Goal: Information Seeking & Learning: Check status

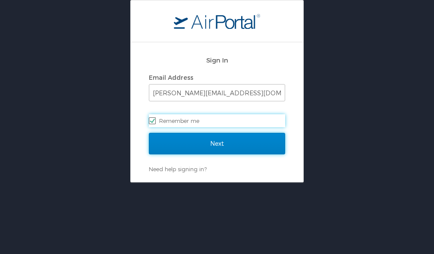
click at [183, 141] on input "Next" at bounding box center [217, 144] width 136 height 22
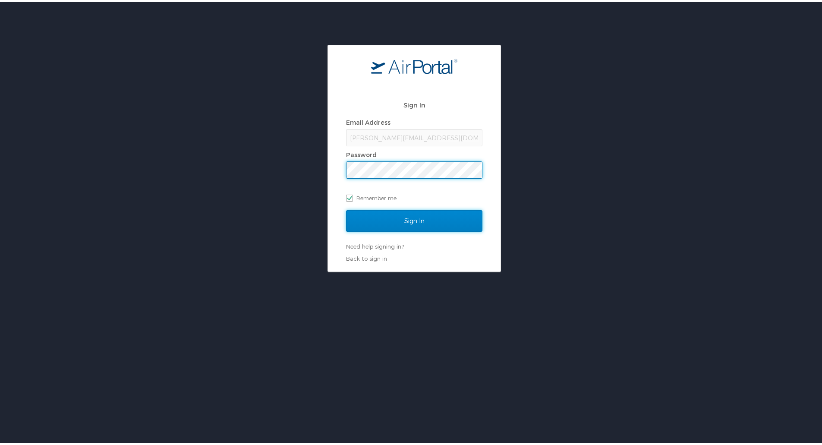
click at [419, 223] on input "Sign In" at bounding box center [414, 219] width 136 height 22
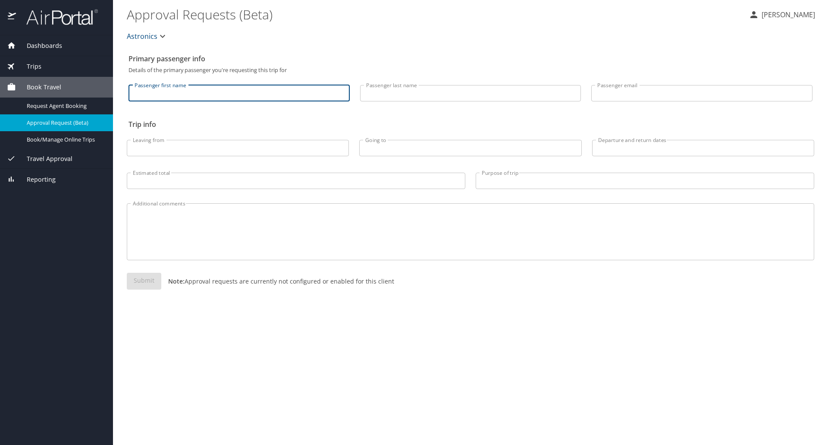
click at [280, 97] on input "Passenger first name" at bounding box center [239, 93] width 221 height 16
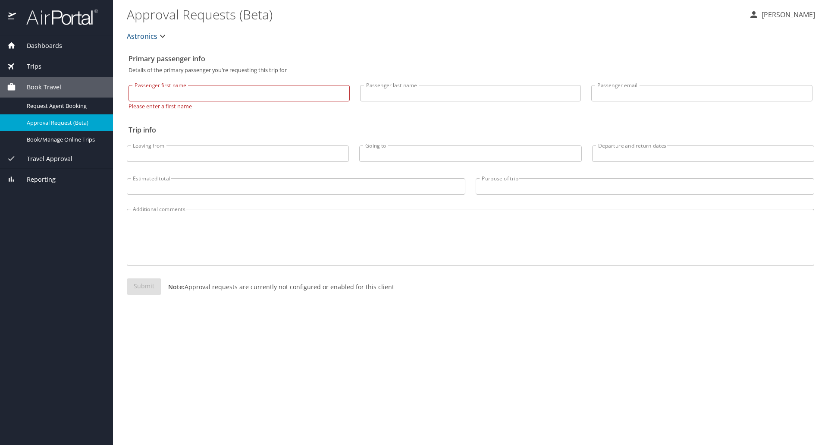
click at [62, 66] on div "Trips" at bounding box center [56, 66] width 99 height 9
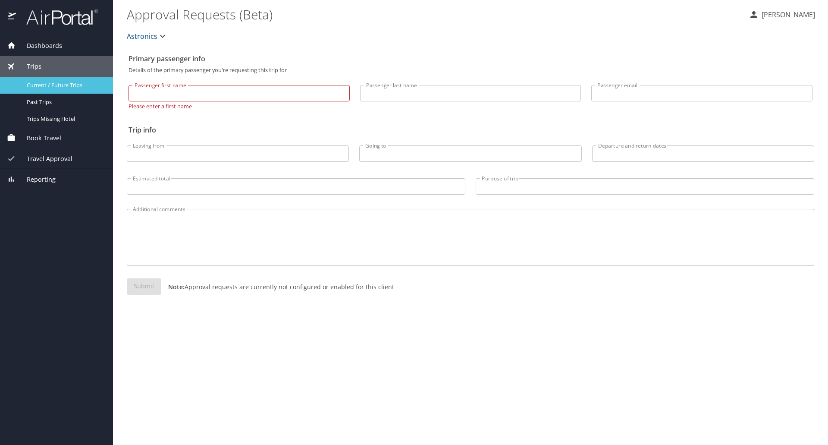
click at [76, 86] on span "Current / Future Trips" at bounding box center [65, 85] width 76 height 8
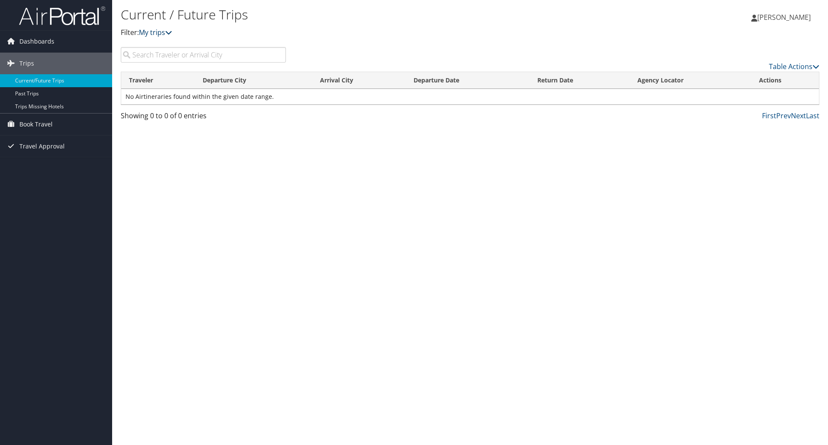
click at [166, 33] on link "My trips" at bounding box center [155, 32] width 33 height 9
click at [61, 150] on span "Travel Approval" at bounding box center [41, 146] width 45 height 22
click at [54, 166] on link "Pending Trip Approvals" at bounding box center [56, 163] width 112 height 13
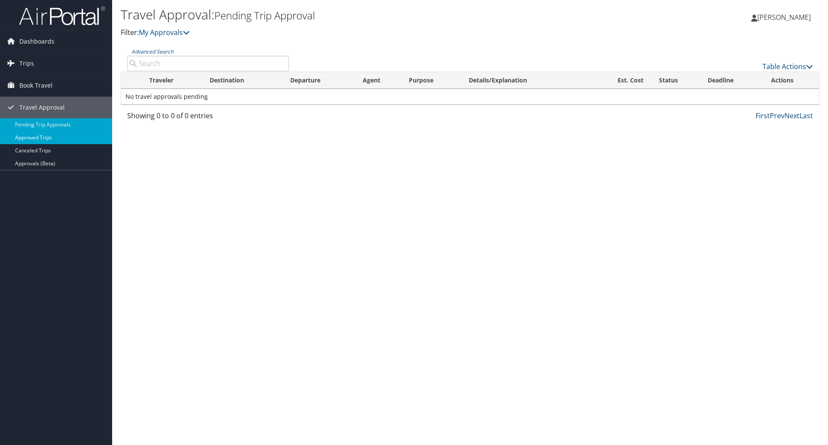
click at [70, 142] on link "Approved Trips" at bounding box center [56, 137] width 112 height 13
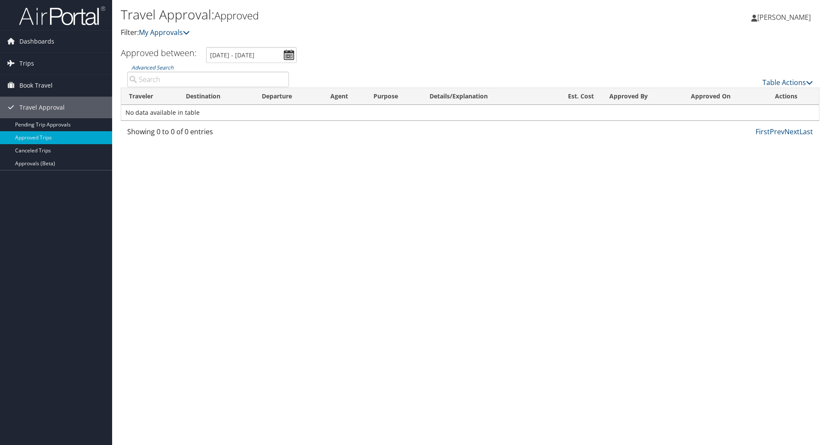
click at [787, 15] on span "[PERSON_NAME]" at bounding box center [785, 17] width 54 height 9
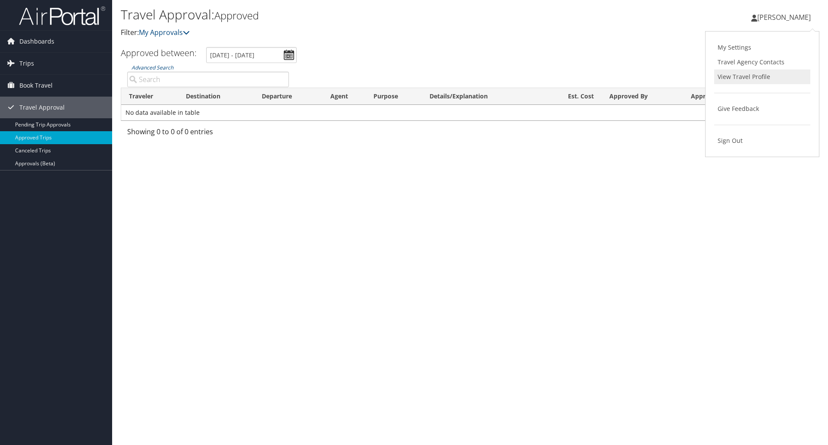
click at [738, 74] on link "View Travel Profile" at bounding box center [763, 76] width 96 height 15
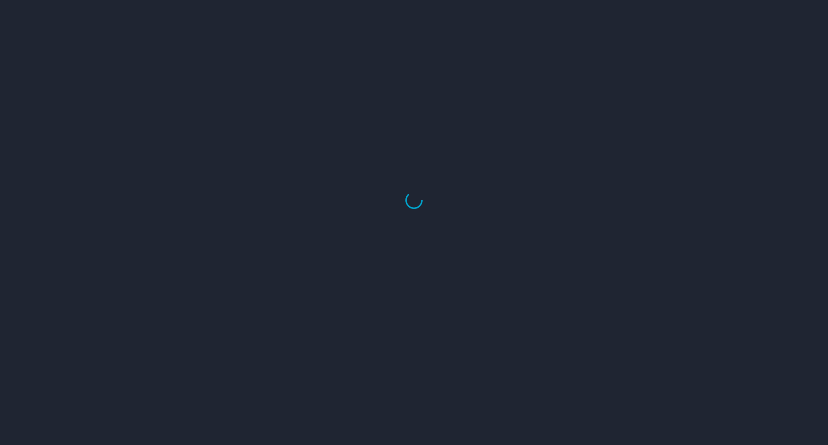
select select "US"
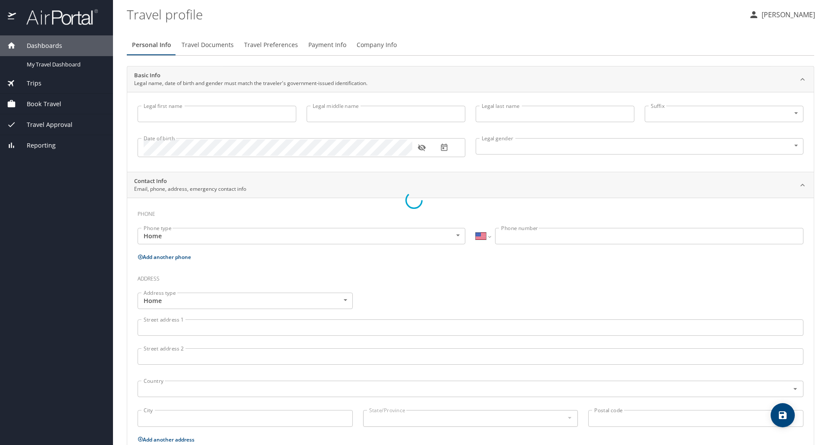
type input "Mason"
type input "Wai"
type input "Kyi"
type input "Male"
select select "US"
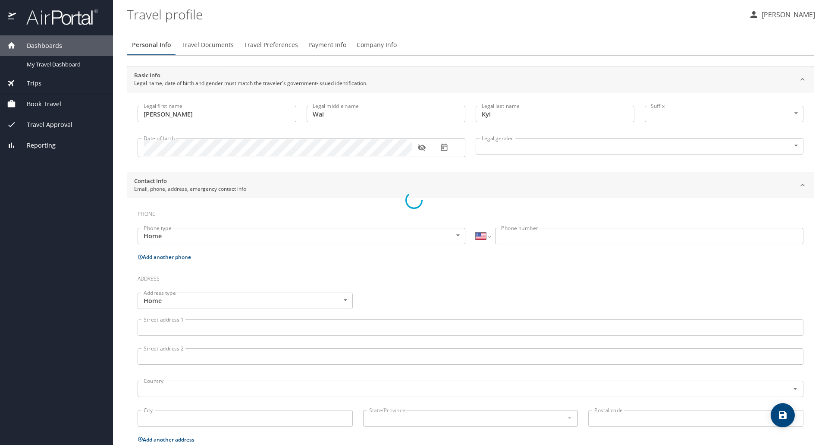
select select "PE"
select select "US"
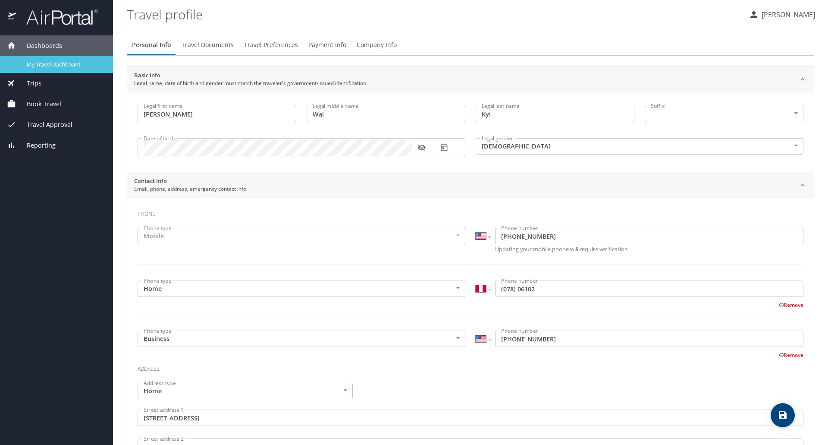
click at [86, 65] on span "My Travel Dashboard" at bounding box center [65, 64] width 76 height 8
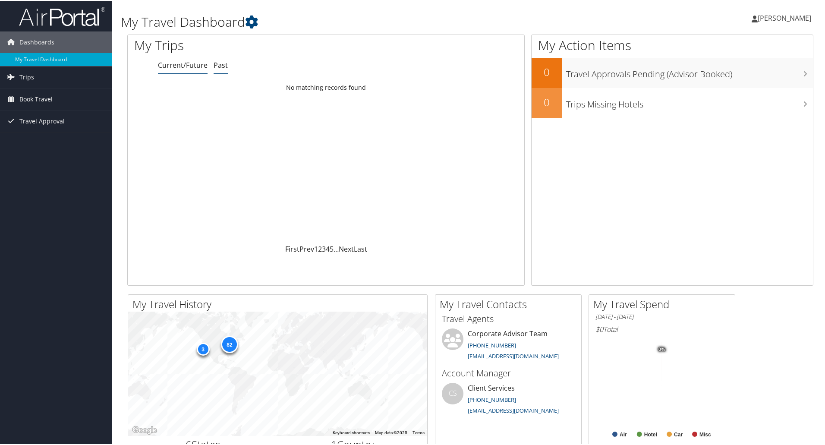
click at [226, 66] on link "Past" at bounding box center [221, 64] width 14 height 9
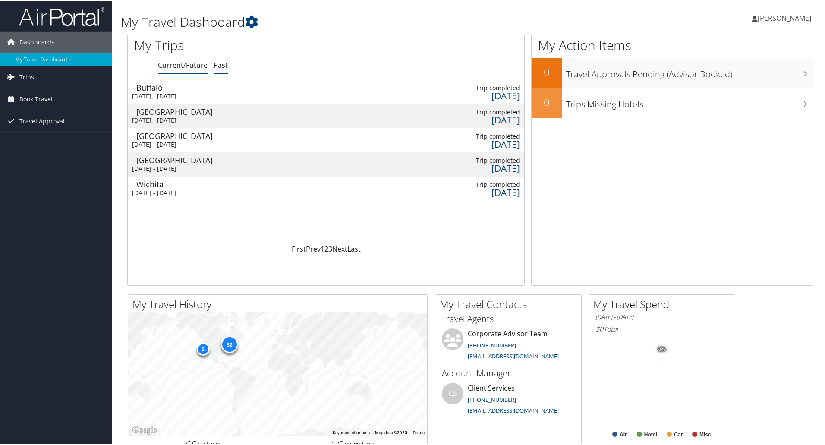
click at [188, 68] on link "Current/Future" at bounding box center [183, 64] width 50 height 9
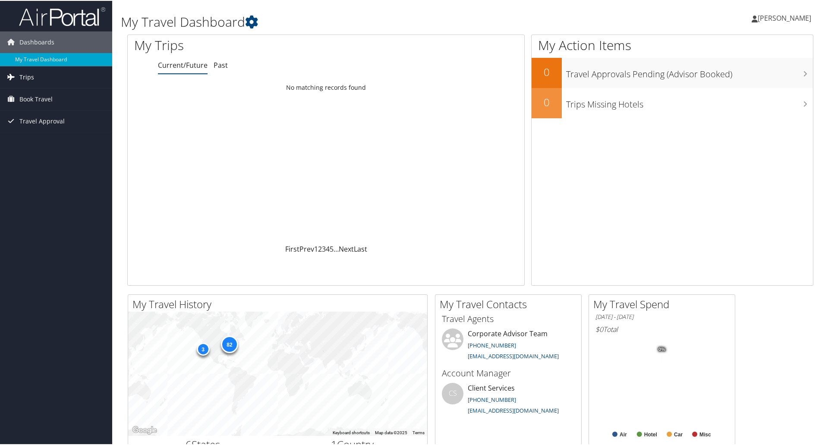
click at [34, 74] on link "Trips" at bounding box center [56, 77] width 112 height 22
click at [38, 91] on link "Current/Future Trips" at bounding box center [56, 93] width 112 height 13
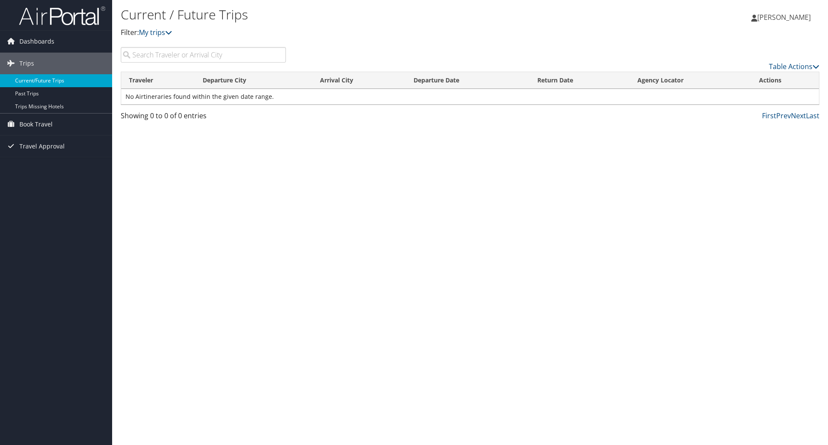
click at [38, 81] on link "Current/Future Trips" at bounding box center [56, 80] width 112 height 13
click at [158, 35] on link "My trips" at bounding box center [155, 32] width 33 height 9
click at [172, 31] on icon at bounding box center [168, 32] width 7 height 7
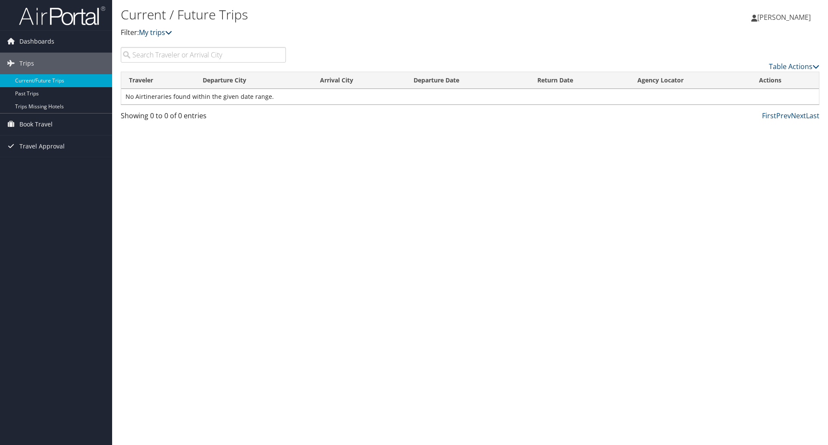
click at [172, 31] on icon at bounding box center [168, 32] width 7 height 7
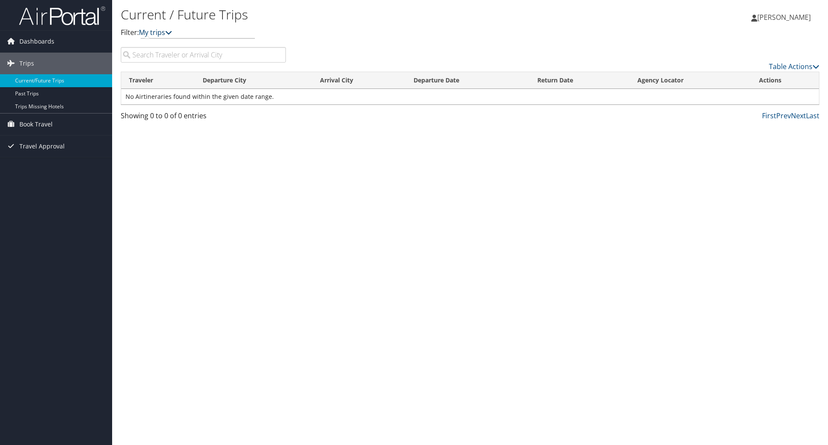
click at [172, 31] on icon at bounding box center [168, 32] width 7 height 7
click at [41, 90] on link "Past Trips" at bounding box center [56, 93] width 112 height 13
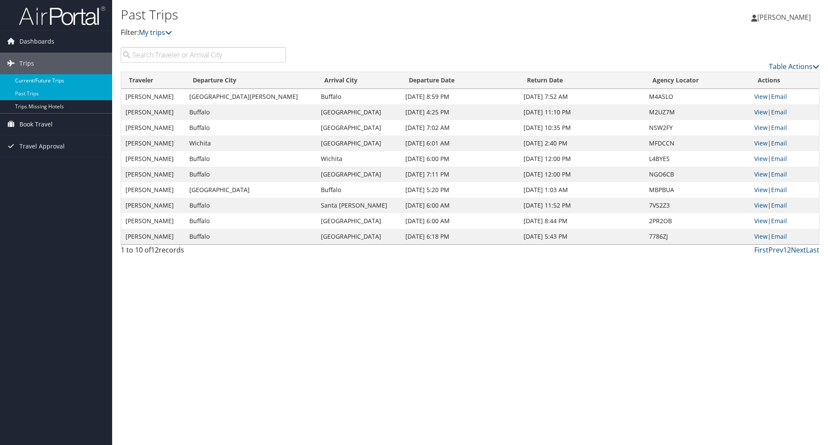
click at [34, 80] on link "Current/Future Trips" at bounding box center [56, 80] width 112 height 13
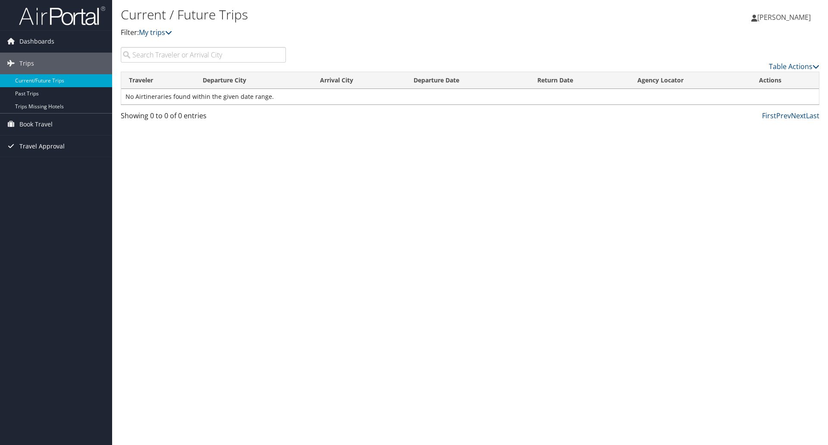
click at [8, 147] on icon at bounding box center [10, 145] width 13 height 13
click at [22, 179] on link "Approved Trips" at bounding box center [56, 176] width 112 height 13
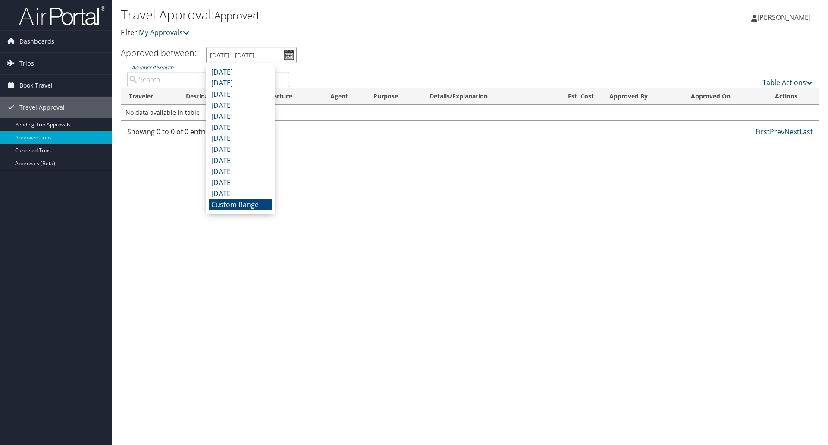
click at [294, 52] on input "[DATE] - [DATE]" at bounding box center [251, 55] width 91 height 16
click at [248, 81] on li "[DATE]" at bounding box center [240, 83] width 63 height 11
click at [248, 55] on input "8/1/2025 - 8/31/2025" at bounding box center [251, 55] width 91 height 16
click at [235, 69] on li "September 2025" at bounding box center [240, 72] width 63 height 11
type input "9/1/2025 - 9/30/2025"
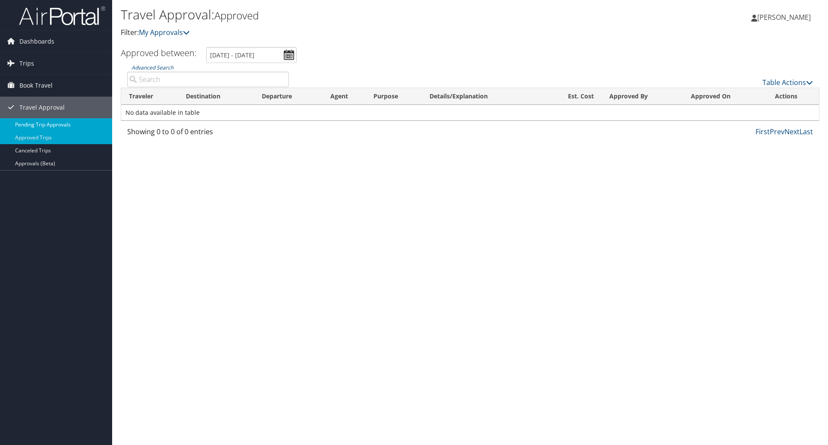
click at [32, 118] on link "Pending Trip Approvals" at bounding box center [56, 124] width 112 height 13
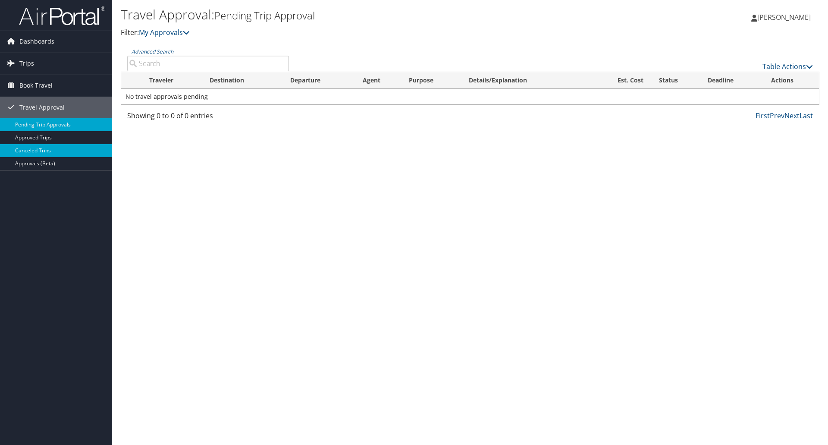
click at [33, 145] on link "Canceled Trips" at bounding box center [56, 150] width 112 height 13
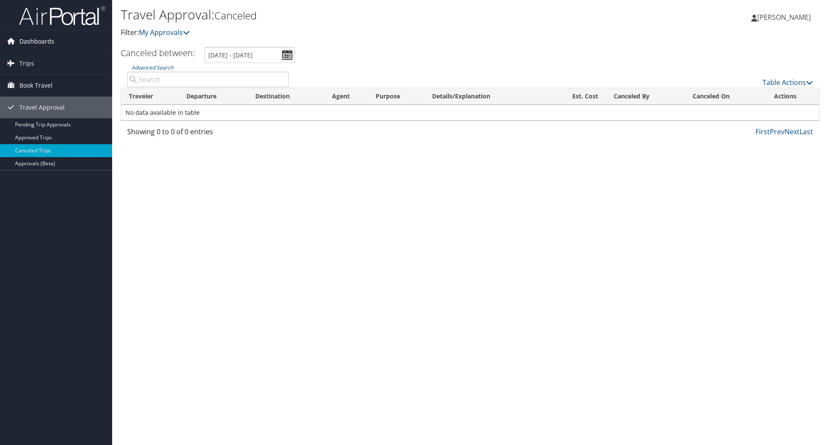
click at [25, 37] on span "Dashboards" at bounding box center [36, 42] width 35 height 22
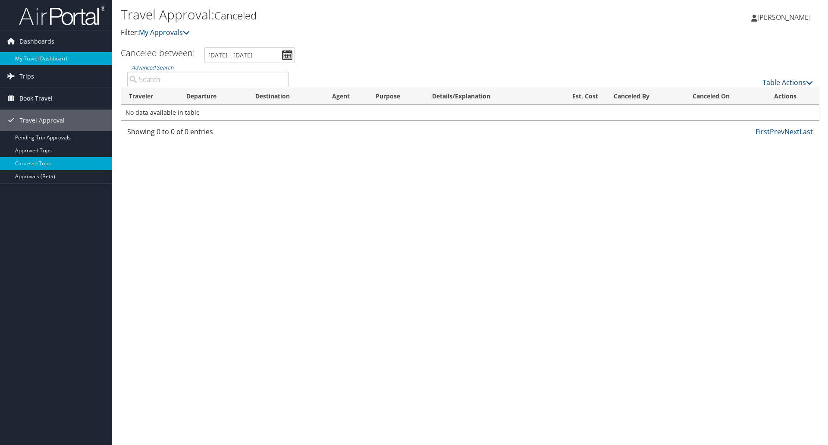
click at [31, 60] on link "My Travel Dashboard" at bounding box center [56, 58] width 112 height 13
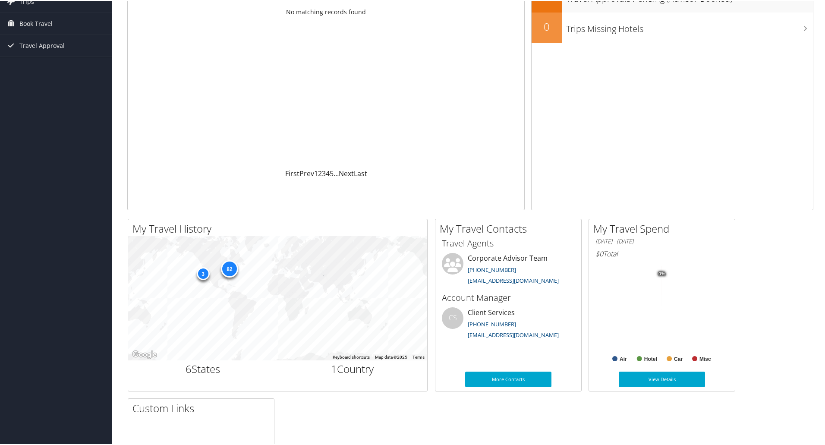
scroll to position [76, 0]
